Goal: Entertainment & Leisure: Consume media (video, audio)

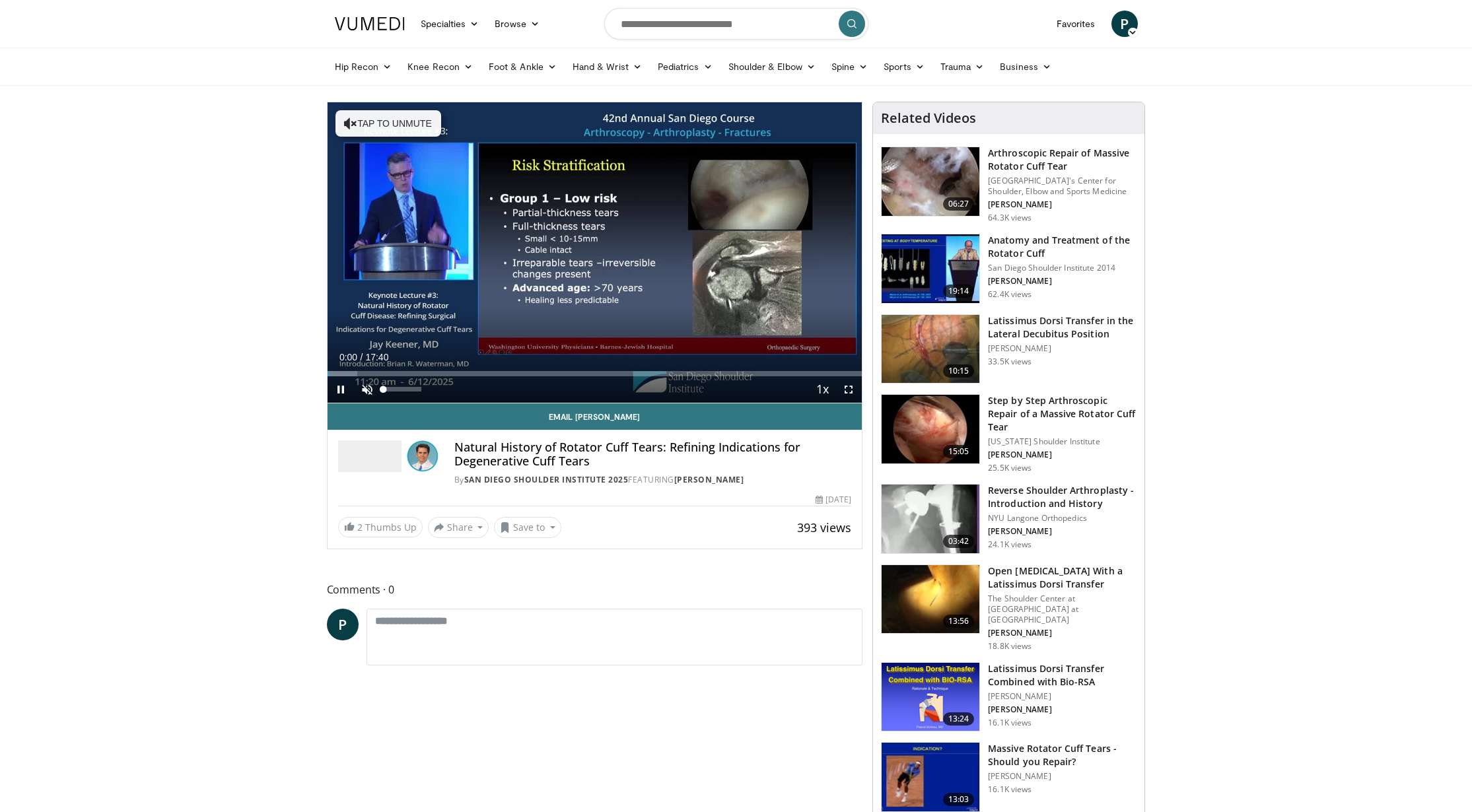
click at [365, 390] on span "Video Player" at bounding box center [367, 390] width 27 height 27
click at [340, 390] on span "Video Player" at bounding box center [341, 390] width 27 height 27
click at [342, 389] on span "Video Player" at bounding box center [341, 390] width 27 height 27
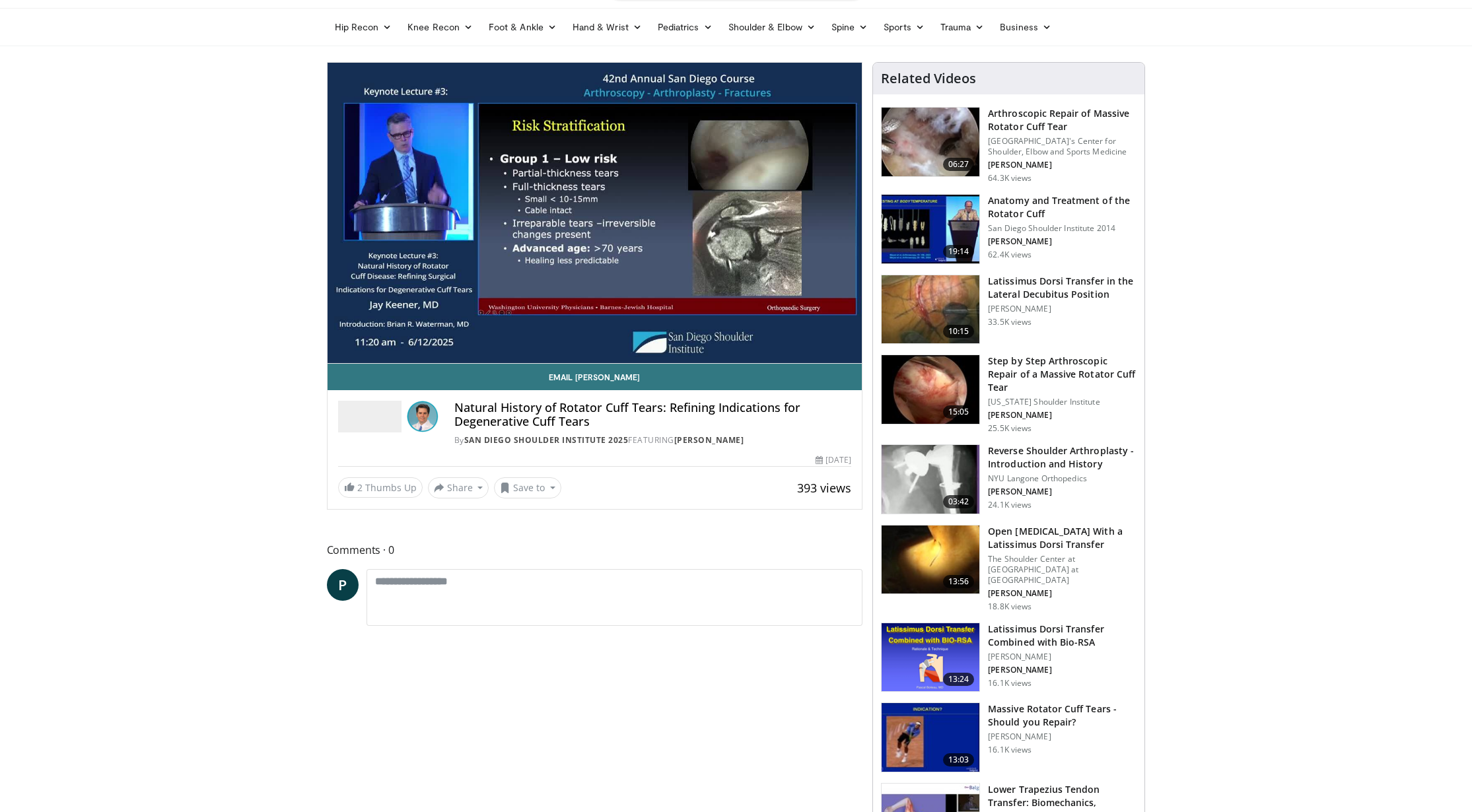
scroll to position [39, 0]
